Goal: Task Accomplishment & Management: Manage account settings

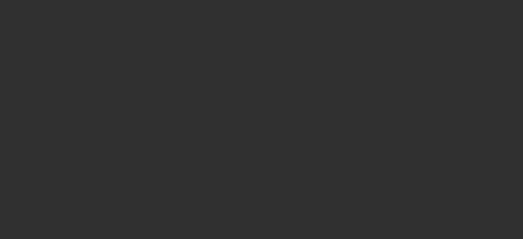
click at [339, 77] on div at bounding box center [261, 119] width 523 height 239
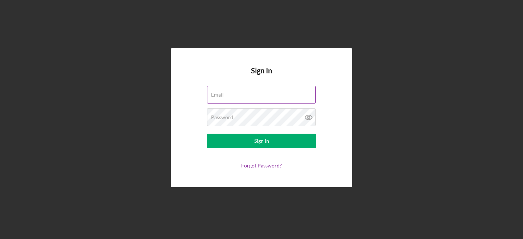
click at [241, 95] on div "Email" at bounding box center [261, 95] width 109 height 18
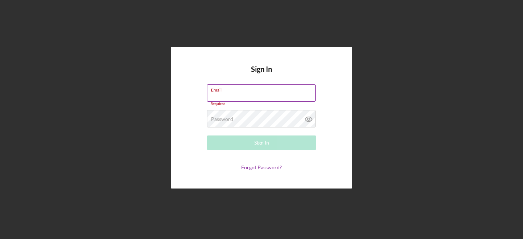
click at [241, 94] on input "Email" at bounding box center [261, 92] width 109 height 17
type input "[PERSON_NAME][EMAIL_ADDRESS][DOMAIN_NAME]"
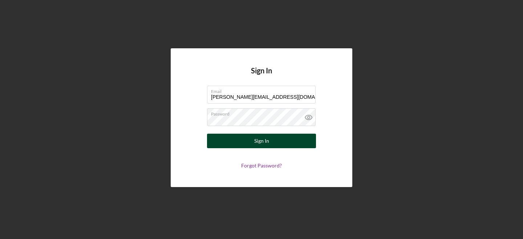
click at [258, 134] on div "Sign In" at bounding box center [261, 141] width 15 height 15
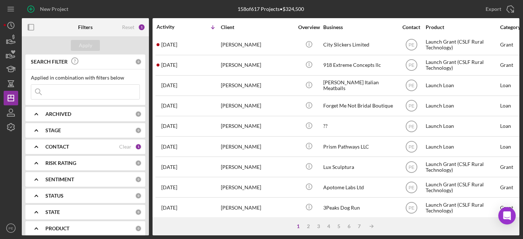
scroll to position [0, 1]
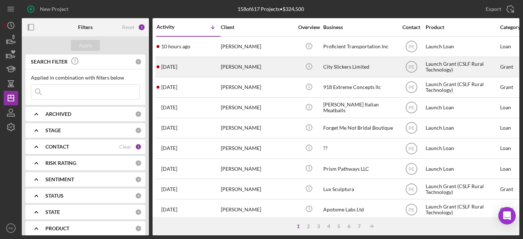
click at [233, 68] on div "Heather Vitale" at bounding box center [257, 66] width 73 height 19
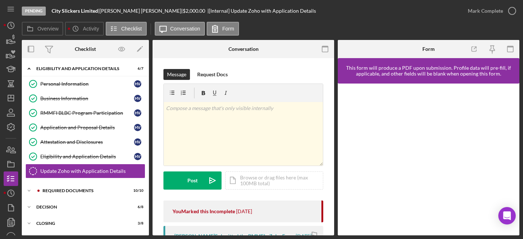
scroll to position [24, 0]
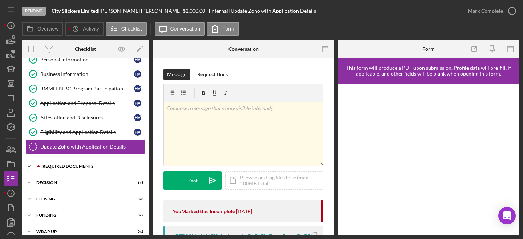
click at [72, 170] on div "Icon/Expander Required Documents 10 / 10" at bounding box center [85, 166] width 127 height 15
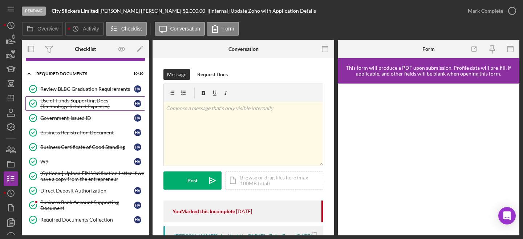
scroll to position [181, 0]
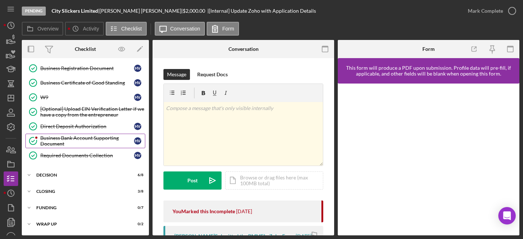
click at [69, 144] on div "Business Bank Account Supporting Document" at bounding box center [87, 141] width 94 height 12
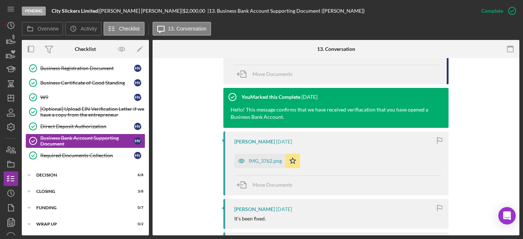
scroll to position [361, 0]
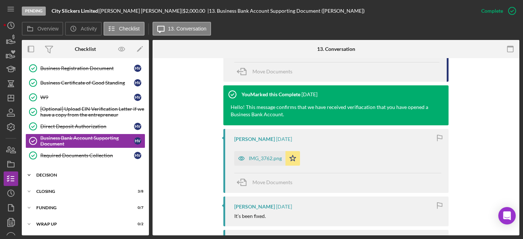
click at [26, 173] on icon "Icon/Expander" at bounding box center [29, 175] width 15 height 15
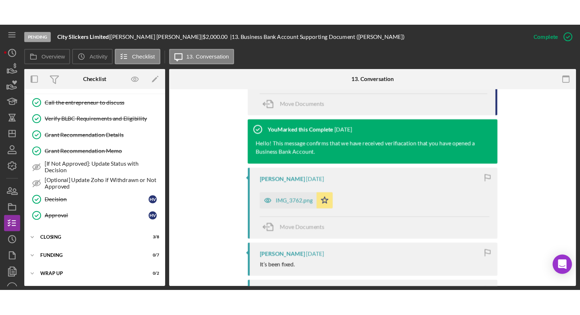
scroll to position [296, 0]
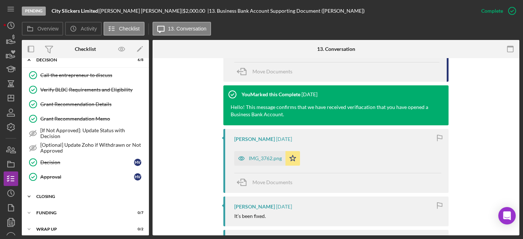
click at [45, 198] on div "Closing" at bounding box center [87, 196] width 103 height 4
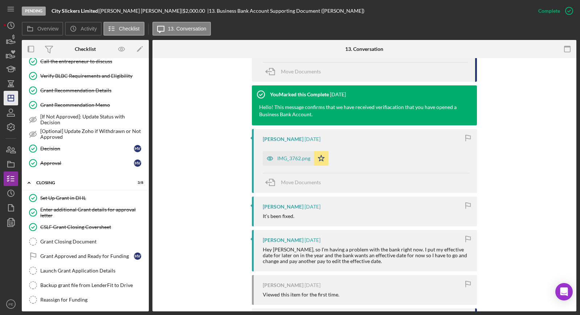
scroll to position [311, 0]
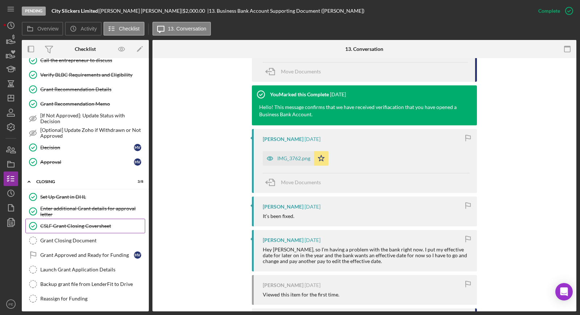
click at [70, 227] on div "CSLF Grant Closing Coversheet" at bounding box center [92, 226] width 105 height 6
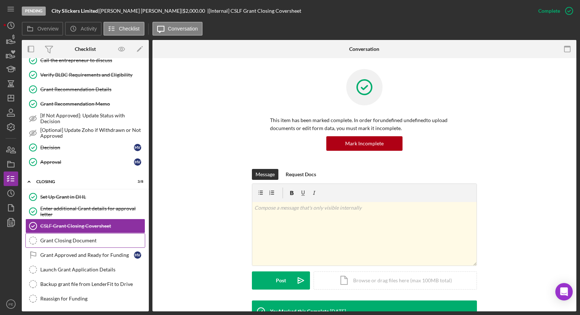
click at [69, 239] on div "Grant Closing Document" at bounding box center [92, 240] width 105 height 6
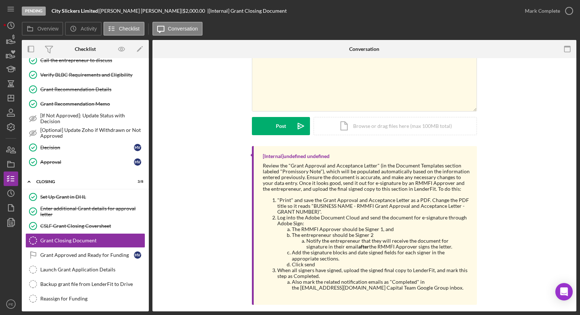
scroll to position [48, 0]
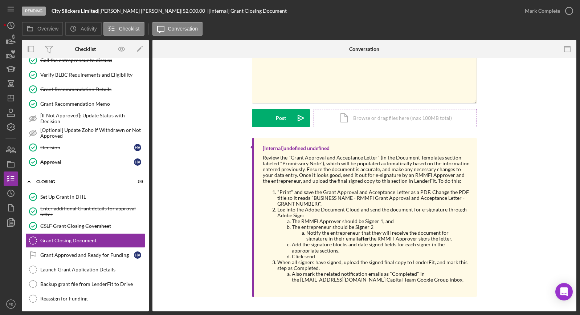
click at [346, 125] on div "Icon/Document Browse or drag files here (max 100MB total) Tap to choose files o…" at bounding box center [395, 118] width 163 height 18
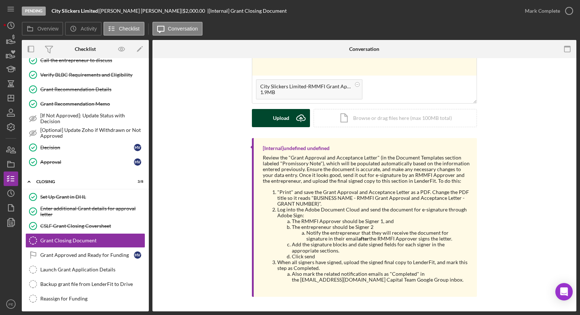
click at [292, 120] on icon "Icon/Upload" at bounding box center [301, 118] width 18 height 18
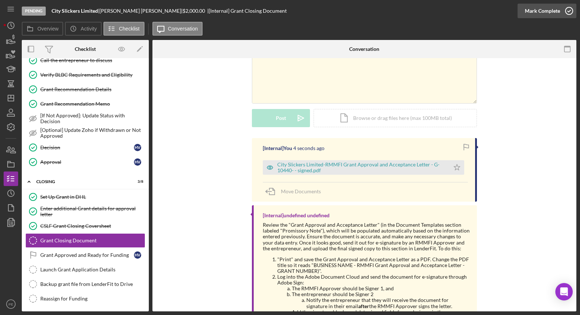
click at [522, 9] on div "Mark Complete" at bounding box center [542, 11] width 35 height 15
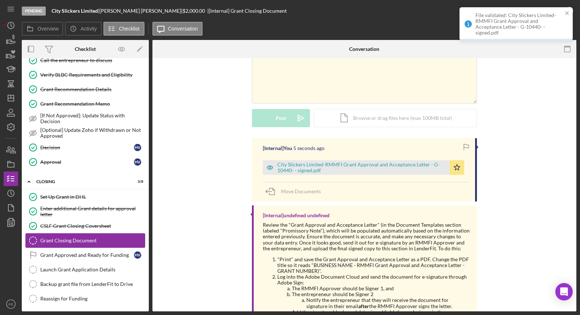
scroll to position [148, 0]
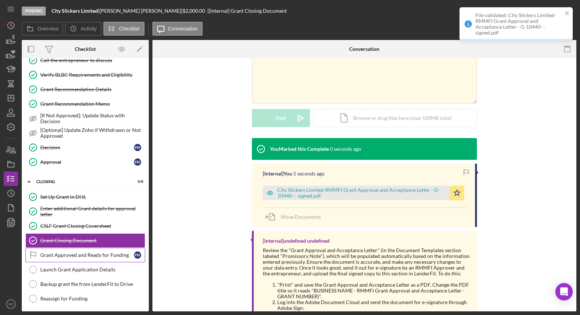
click at [78, 239] on div "Grant Approved and Ready for Funding" at bounding box center [87, 255] width 94 height 6
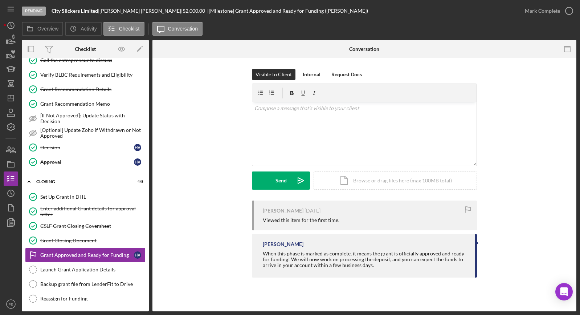
click at [87, 239] on div "Grant Approved and Ready for Funding" at bounding box center [87, 255] width 94 height 6
click at [522, 12] on div "Mark Complete" at bounding box center [542, 11] width 35 height 15
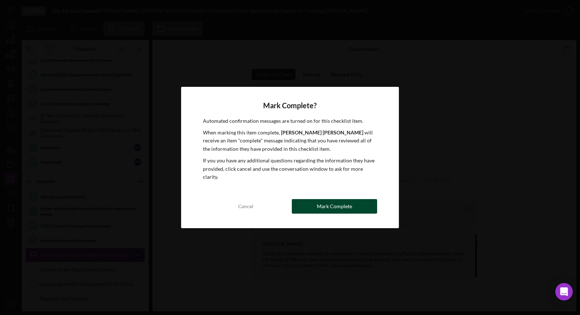
click at [330, 200] on div "Mark Complete" at bounding box center [334, 206] width 35 height 15
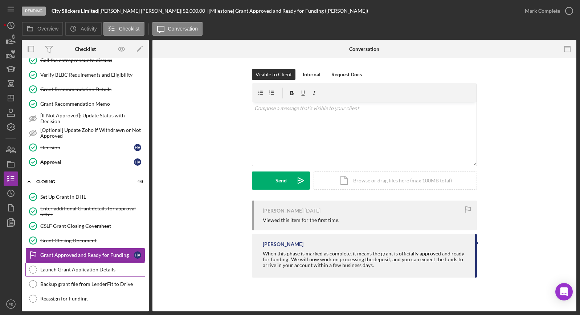
click at [92, 239] on div "Launch Grant Application Details" at bounding box center [92, 270] width 105 height 6
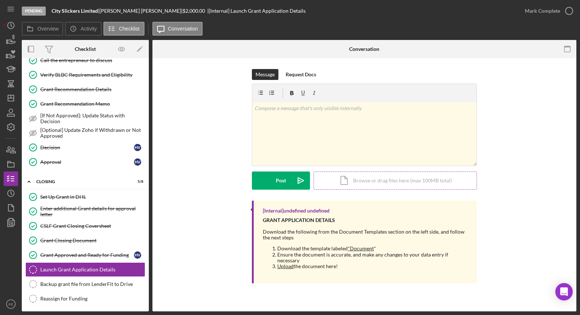
click at [356, 181] on div "Icon/Document Browse or drag files here (max 100MB total) Tap to choose files o…" at bounding box center [395, 180] width 163 height 18
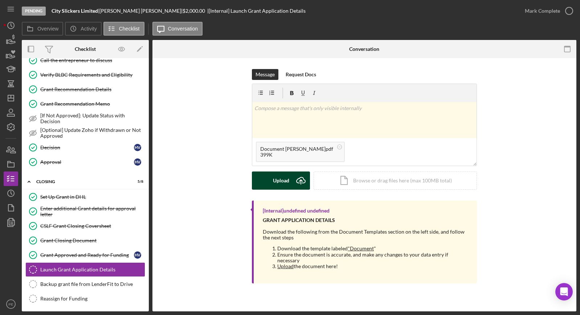
click at [286, 177] on div "Upload" at bounding box center [281, 180] width 16 height 18
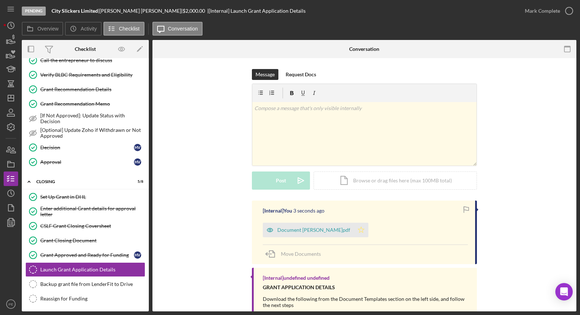
click at [354, 230] on icon "Icon/Star" at bounding box center [361, 230] width 15 height 15
click at [97, 239] on link "Launch Grant Application Details Launch Grant Application Details" at bounding box center [85, 269] width 120 height 15
click at [93, 239] on div "Launch Grant Application Details" at bounding box center [92, 270] width 105 height 6
click at [522, 14] on div "Mark Complete" at bounding box center [542, 11] width 35 height 15
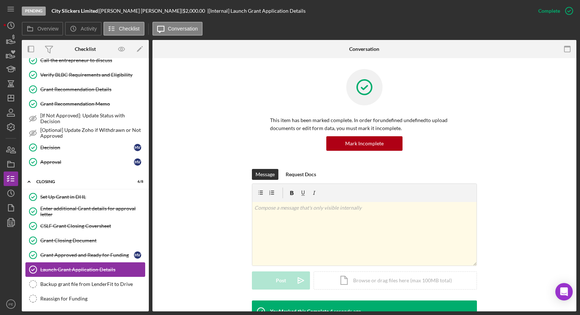
click at [69, 239] on div "Launch Grant Application Details" at bounding box center [92, 270] width 105 height 6
click at [76, 239] on div "Backup grant file from LenderFit to Drive" at bounding box center [92, 284] width 105 height 6
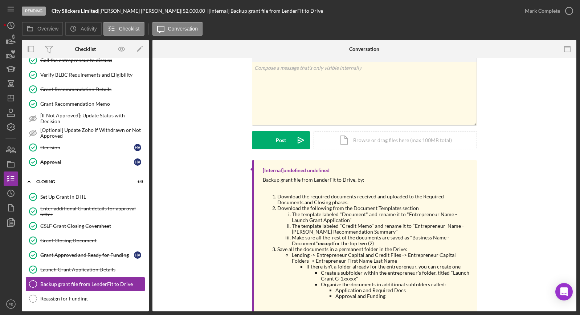
scroll to position [57, 0]
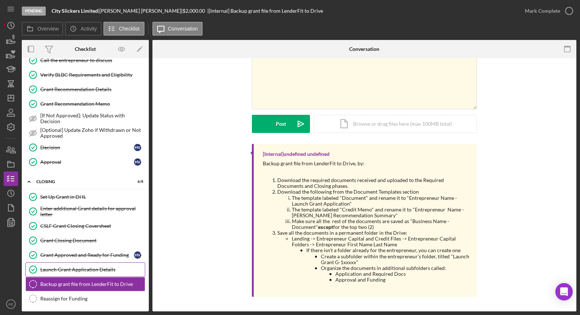
click at [82, 239] on div "Launch Grant Application Details" at bounding box center [92, 270] width 105 height 6
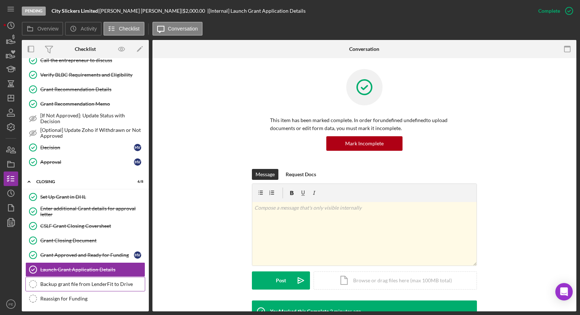
click at [74, 239] on div "Backup grant file from LenderFit to Drive" at bounding box center [92, 284] width 105 height 6
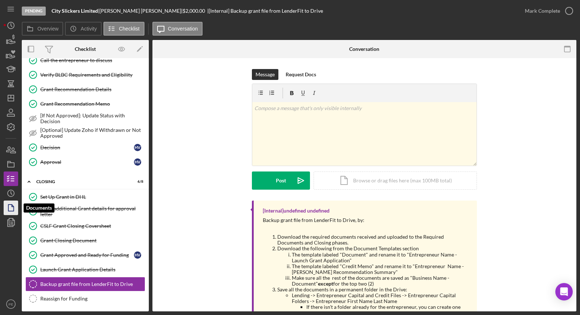
click at [13, 207] on icon "button" at bounding box center [11, 208] width 18 height 18
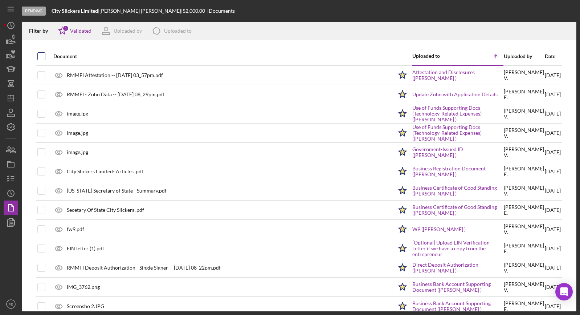
click at [43, 57] on input "checkbox" at bounding box center [41, 56] width 7 height 7
checkbox input "true"
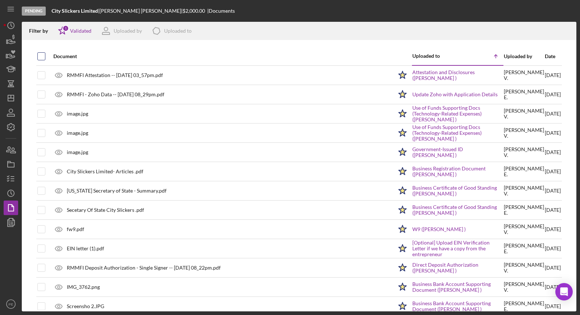
checkbox input "true"
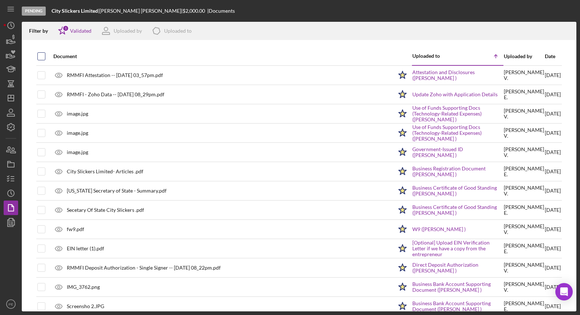
checkbox input "true"
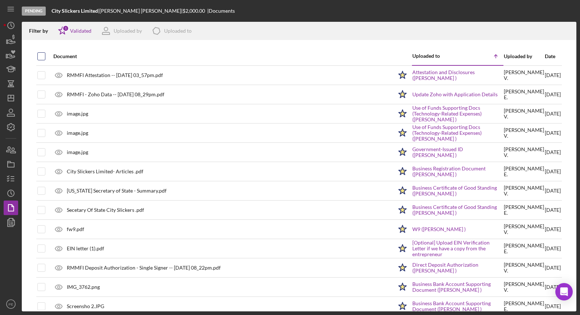
checkbox input "true"
click at [522, 35] on icon "Icon/Download" at bounding box center [568, 31] width 16 height 16
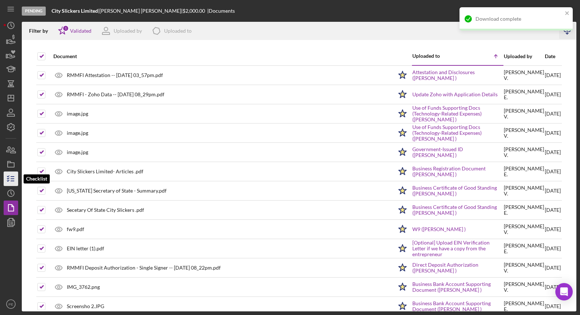
click at [11, 176] on line "button" at bounding box center [12, 176] width 3 height 0
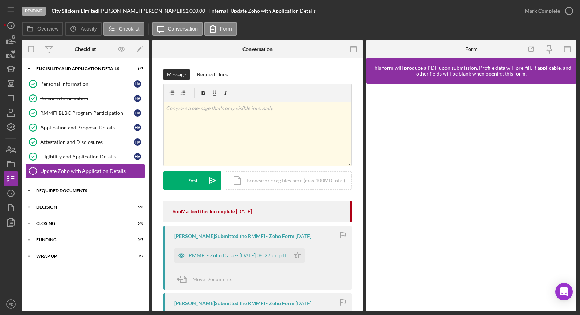
click at [42, 191] on div "Required Documents" at bounding box center [87, 190] width 103 height 4
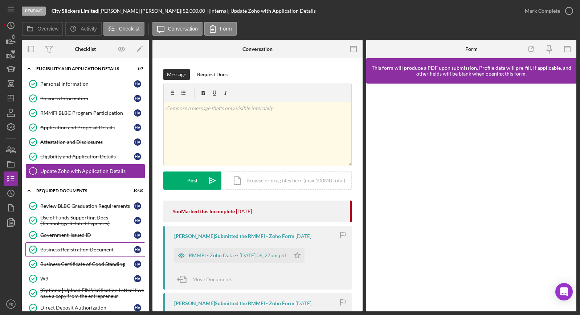
scroll to position [105, 0]
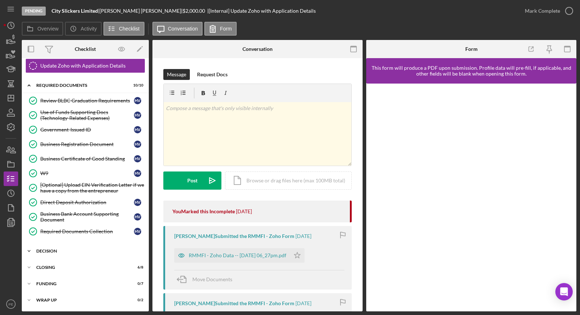
click at [69, 239] on div "Decision" at bounding box center [87, 251] width 103 height 4
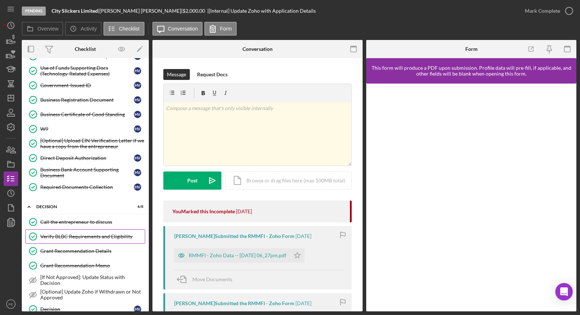
scroll to position [225, 0]
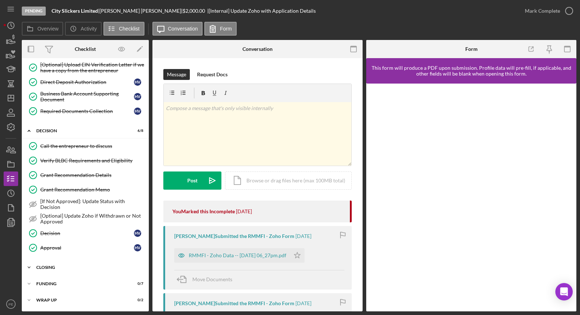
click at [62, 239] on div "Closing" at bounding box center [87, 267] width 103 height 4
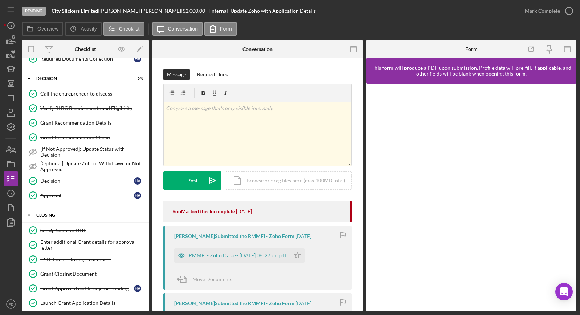
scroll to position [323, 0]
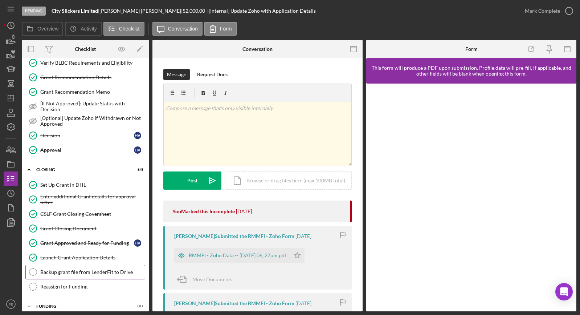
click at [62, 239] on div "Backup grant file from LenderFit to Drive" at bounding box center [92, 272] width 105 height 6
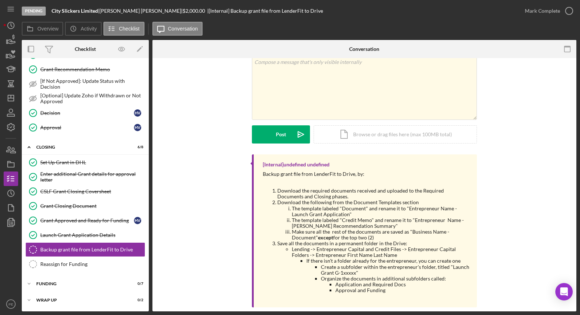
scroll to position [57, 0]
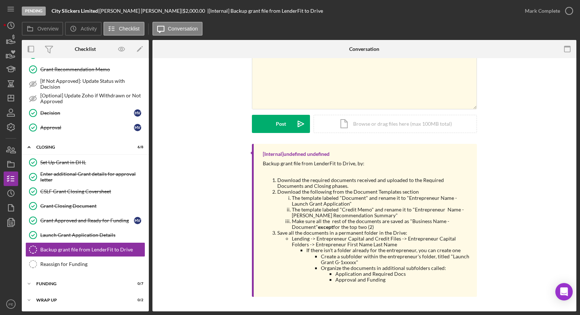
click at [99, 11] on div "City Slickers Limited |" at bounding box center [76, 11] width 48 height 6
drag, startPoint x: 99, startPoint y: 11, endPoint x: 53, endPoint y: 11, distance: 46.1
click at [53, 11] on div "City Slickers Limited |" at bounding box center [76, 11] width 48 height 6
copy b "City Slickers Limited"
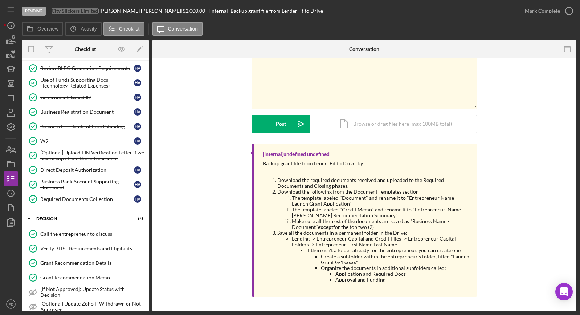
scroll to position [134, 0]
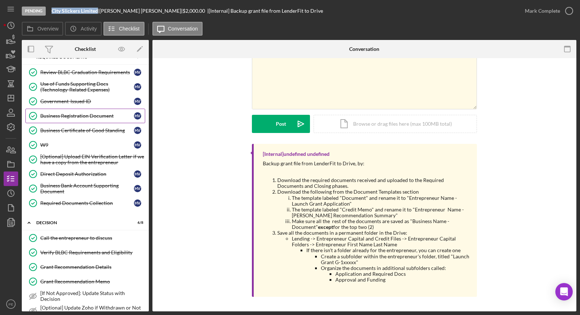
click at [73, 118] on div "Business Registration Document" at bounding box center [87, 116] width 94 height 6
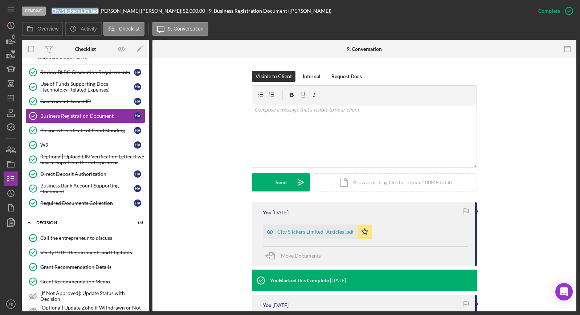
scroll to position [108, 0]
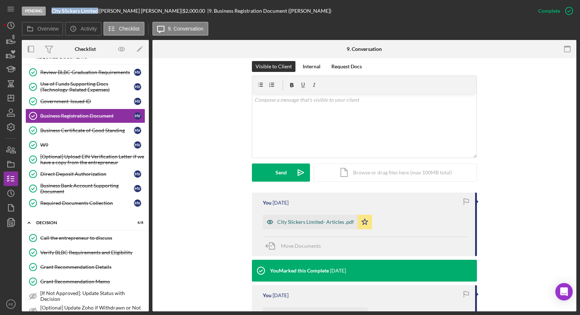
click at [310, 224] on div "City Slickers Limited- Articles .pdf" at bounding box center [315, 222] width 77 height 6
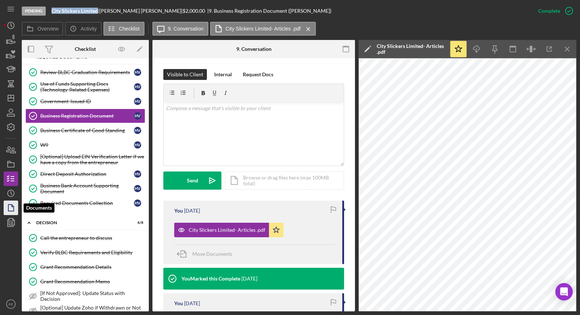
click at [14, 209] on icon "button" at bounding box center [11, 208] width 18 height 18
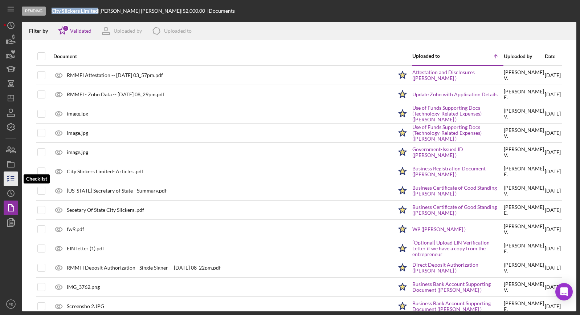
click at [12, 173] on icon "button" at bounding box center [11, 179] width 18 height 18
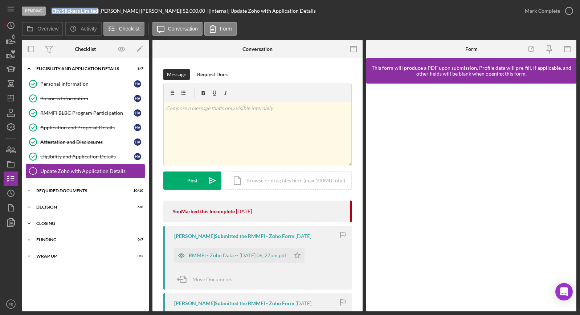
click at [52, 222] on div "Closing" at bounding box center [87, 223] width 103 height 4
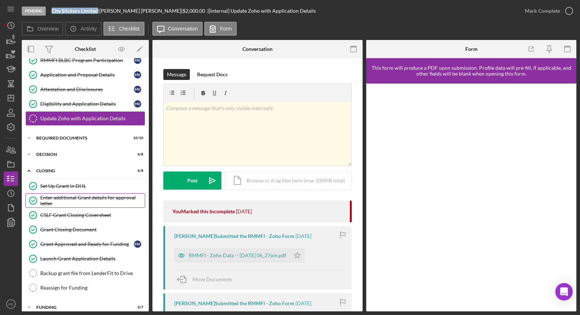
scroll to position [76, 0]
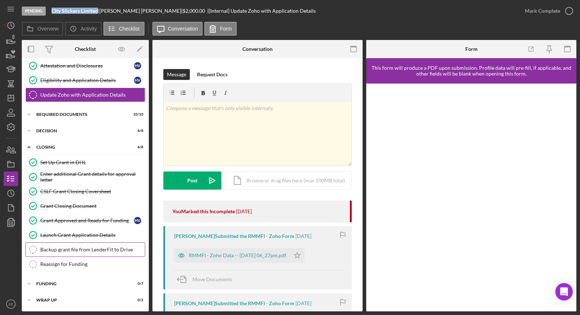
click at [65, 239] on link "Backup grant file from LenderFit to Drive Backup grant file from LenderFit to D…" at bounding box center [85, 249] width 120 height 15
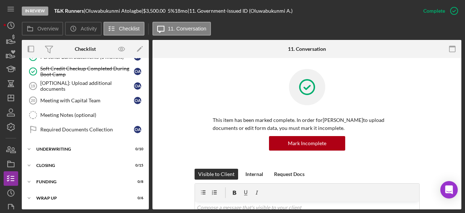
scroll to position [34, 0]
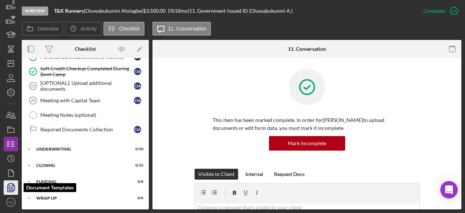
click at [11, 190] on polygon "button" at bounding box center [11, 187] width 5 height 7
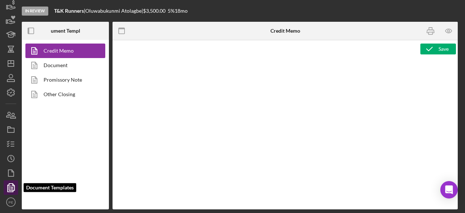
type textarea "<p style="margin-bottom: 0; line-height: normal; text-align: left; padding-left…"
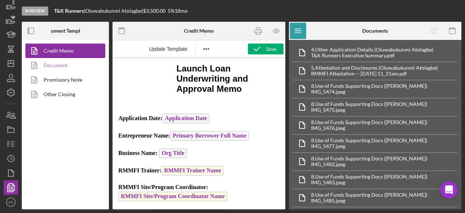
click at [74, 66] on link "Document" at bounding box center [63, 65] width 76 height 15
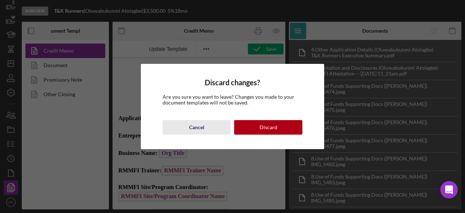
click at [203, 128] on div "Cancel" at bounding box center [196, 127] width 15 height 15
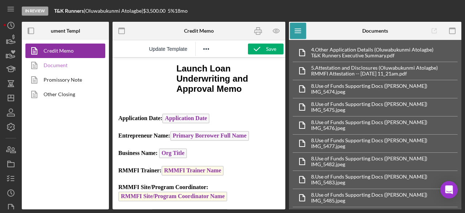
click at [59, 65] on link "Document" at bounding box center [63, 65] width 76 height 15
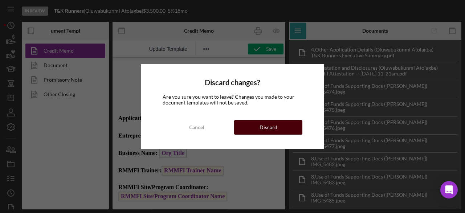
click at [259, 126] on button "Discard" at bounding box center [268, 127] width 68 height 15
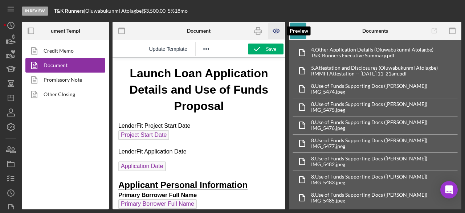
click at [281, 32] on icon "button" at bounding box center [276, 31] width 16 height 16
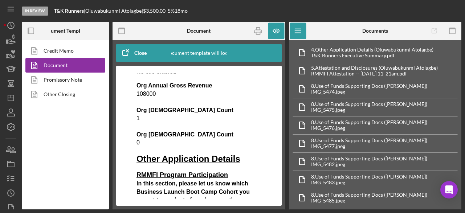
scroll to position [743, 0]
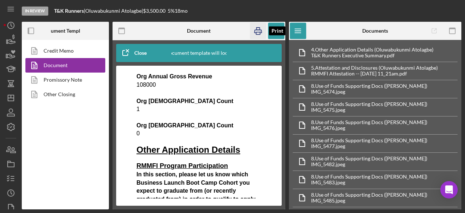
click at [257, 36] on icon "button" at bounding box center [258, 31] width 16 height 16
click at [12, 179] on line "button" at bounding box center [12, 179] width 3 height 0
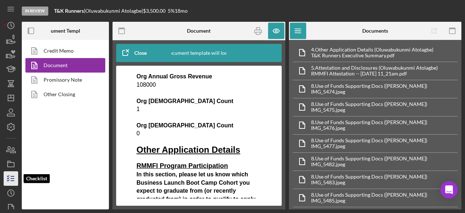
click at [12, 178] on icon "button" at bounding box center [11, 179] width 18 height 18
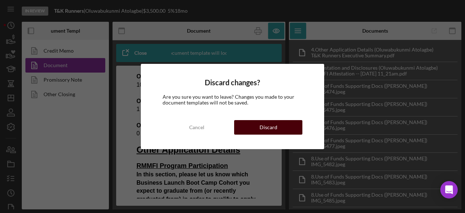
click at [253, 131] on button "Discard" at bounding box center [268, 127] width 68 height 15
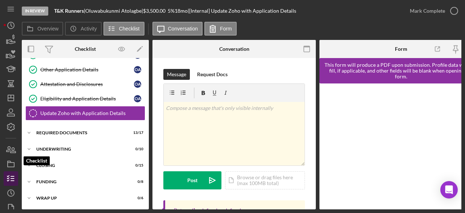
scroll to position [34, 0]
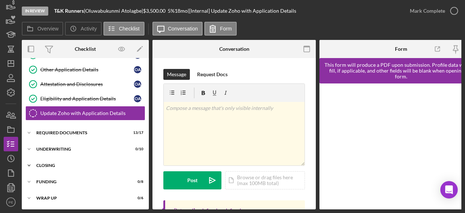
click at [30, 164] on icon "Icon/Expander" at bounding box center [29, 165] width 15 height 15
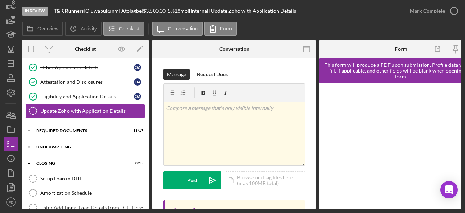
click at [28, 146] on icon "Icon/Expander" at bounding box center [29, 147] width 15 height 15
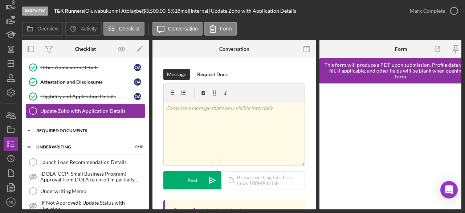
click at [30, 129] on icon "Icon/Expander" at bounding box center [29, 130] width 15 height 15
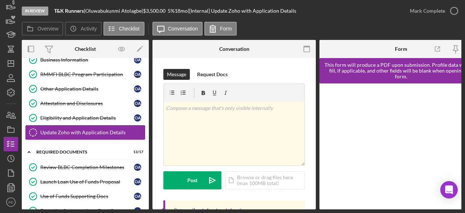
scroll to position [38, 0]
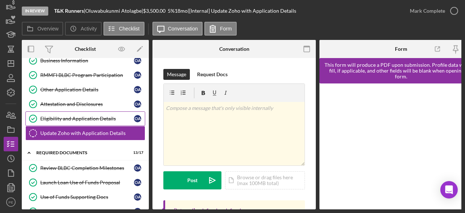
click at [79, 114] on link "Eligibility and Application Details Eligibility and Application Details O A" at bounding box center [85, 118] width 120 height 15
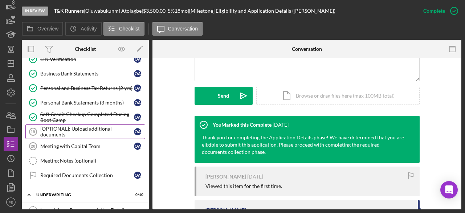
scroll to position [263, 0]
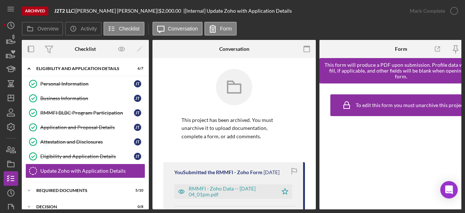
scroll to position [12, 0]
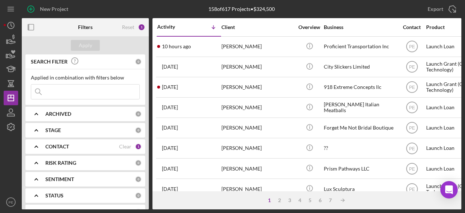
click at [52, 89] on input at bounding box center [85, 92] width 108 height 15
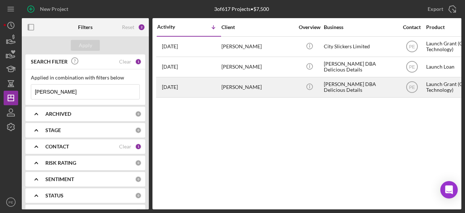
type input "Heather"
click at [273, 92] on div "Heather Hinsley" at bounding box center [257, 87] width 73 height 19
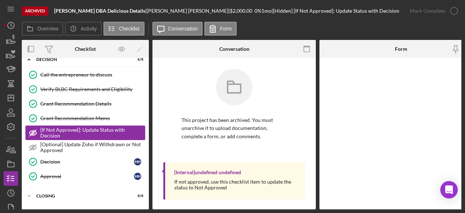
scroll to position [74, 0]
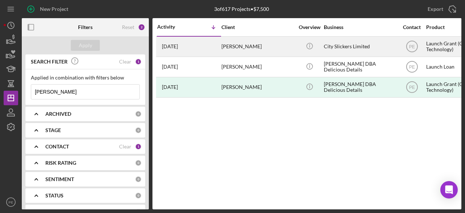
click at [223, 39] on div "[PERSON_NAME]" at bounding box center [257, 46] width 73 height 19
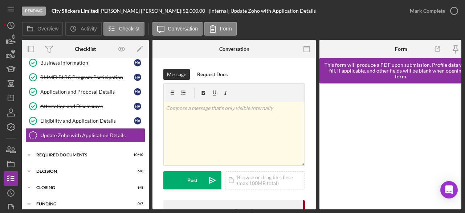
scroll to position [37, 0]
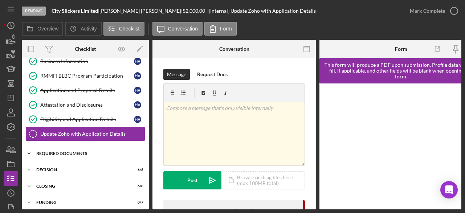
click at [54, 153] on div "Required Documents" at bounding box center [87, 153] width 103 height 4
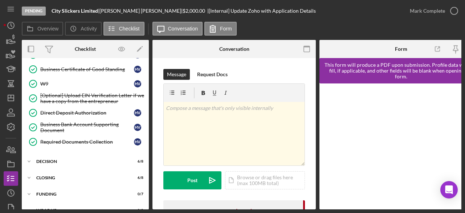
scroll to position [209, 0]
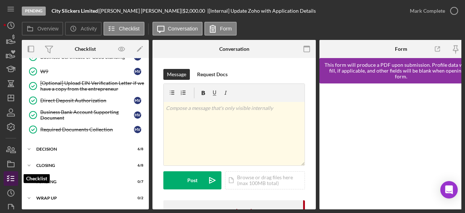
click at [13, 174] on icon "button" at bounding box center [11, 179] width 18 height 18
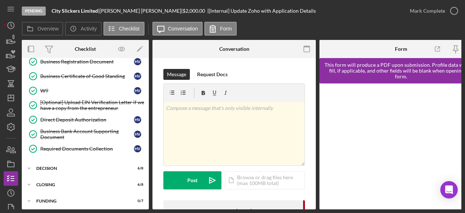
scroll to position [198, 0]
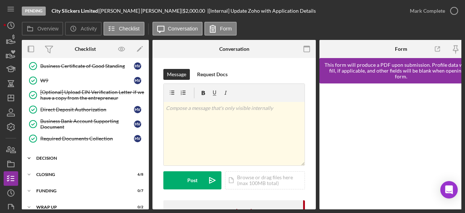
click at [60, 160] on div "Decision" at bounding box center [87, 158] width 103 height 4
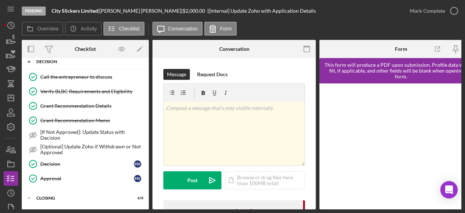
scroll to position [307, 0]
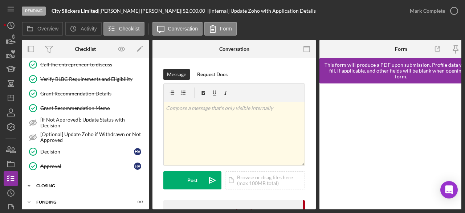
click at [27, 183] on icon "Icon/Expander" at bounding box center [29, 186] width 15 height 15
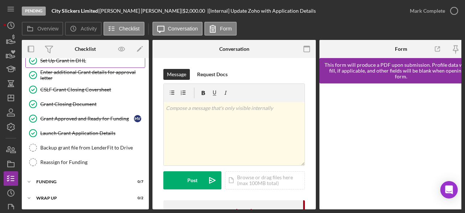
scroll to position [450, 0]
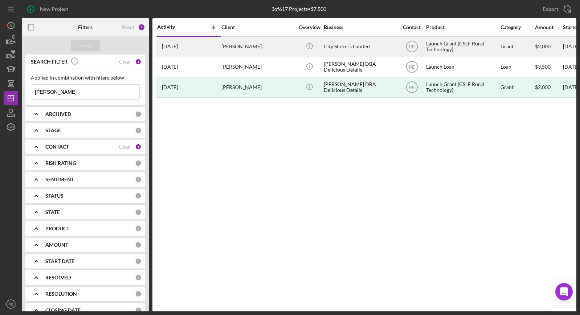
click at [206, 44] on div "3 days ago Heather Vitale" at bounding box center [189, 46] width 64 height 19
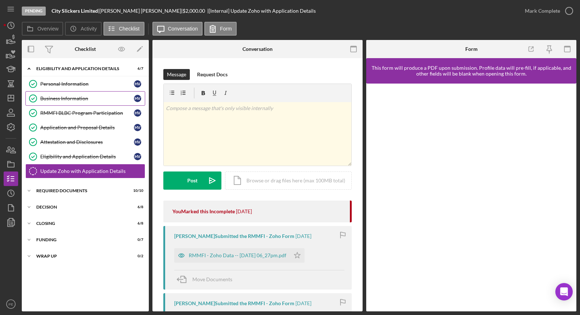
click at [90, 105] on link "Business Information Business Information H V" at bounding box center [85, 98] width 120 height 15
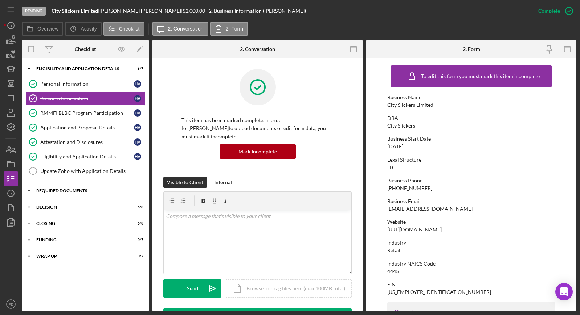
click at [50, 188] on div "Required Documents" at bounding box center [87, 190] width 103 height 4
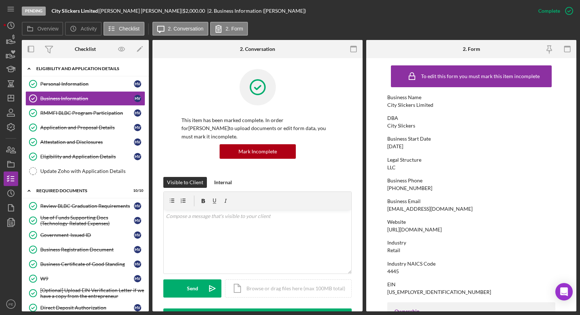
click at [28, 70] on icon "Icon/Expander" at bounding box center [29, 68] width 15 height 15
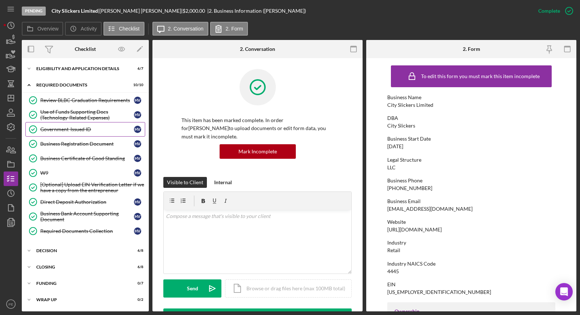
click at [53, 132] on link "Government-Issued ID Government-Issued ID H V" at bounding box center [85, 129] width 120 height 15
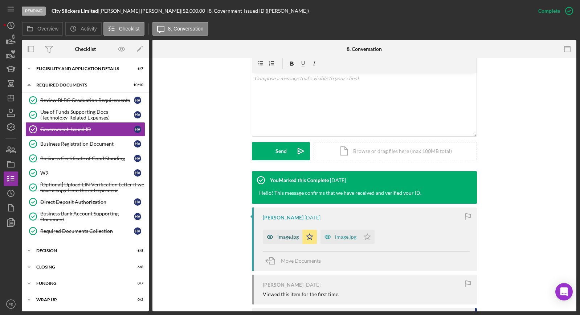
click at [283, 237] on div "image.jpg" at bounding box center [287, 237] width 21 height 6
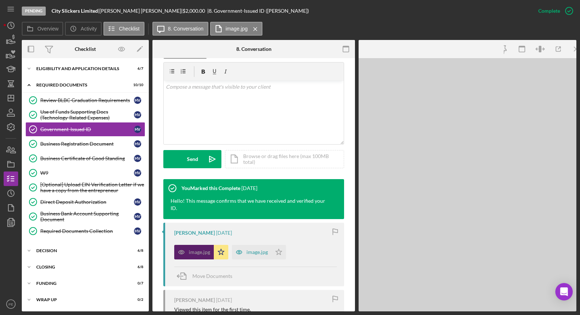
scroll to position [137, 0]
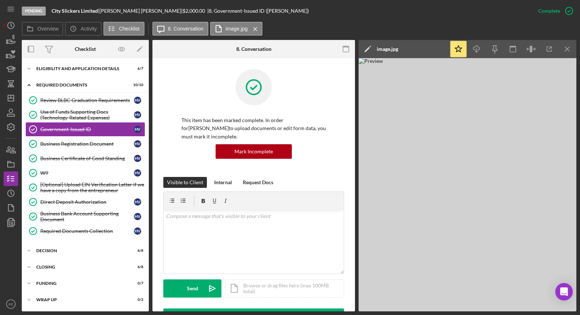
scroll to position [137, 0]
